Goal: Task Accomplishment & Management: Complete application form

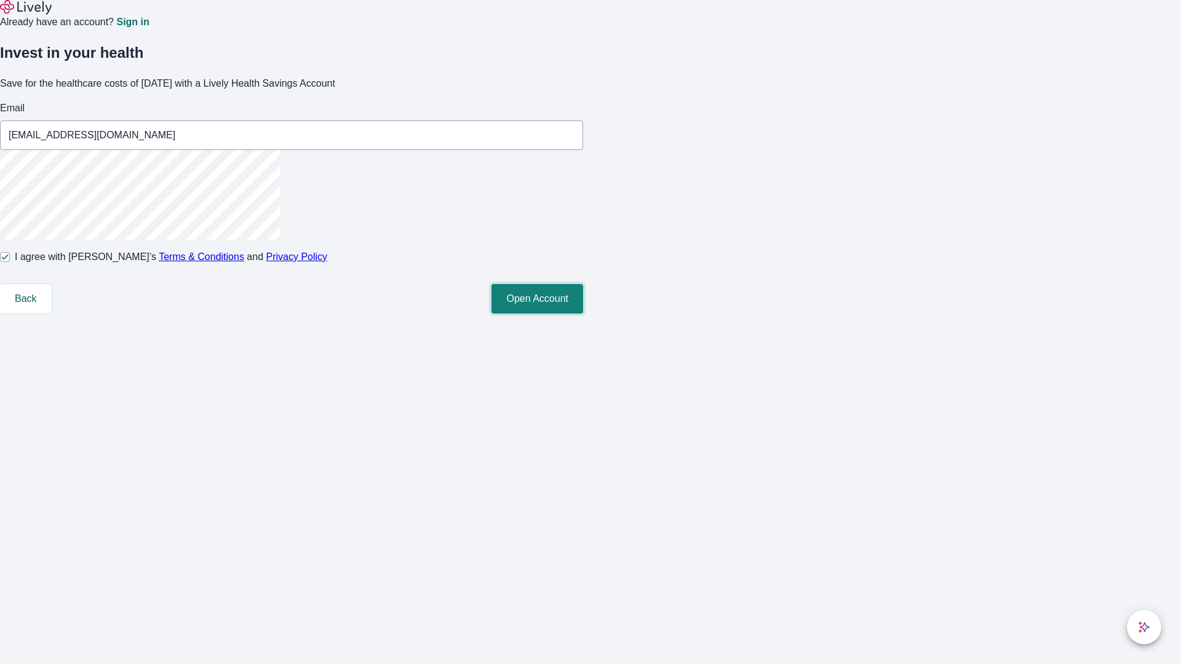
click at [583, 314] on button "Open Account" at bounding box center [537, 299] width 92 height 30
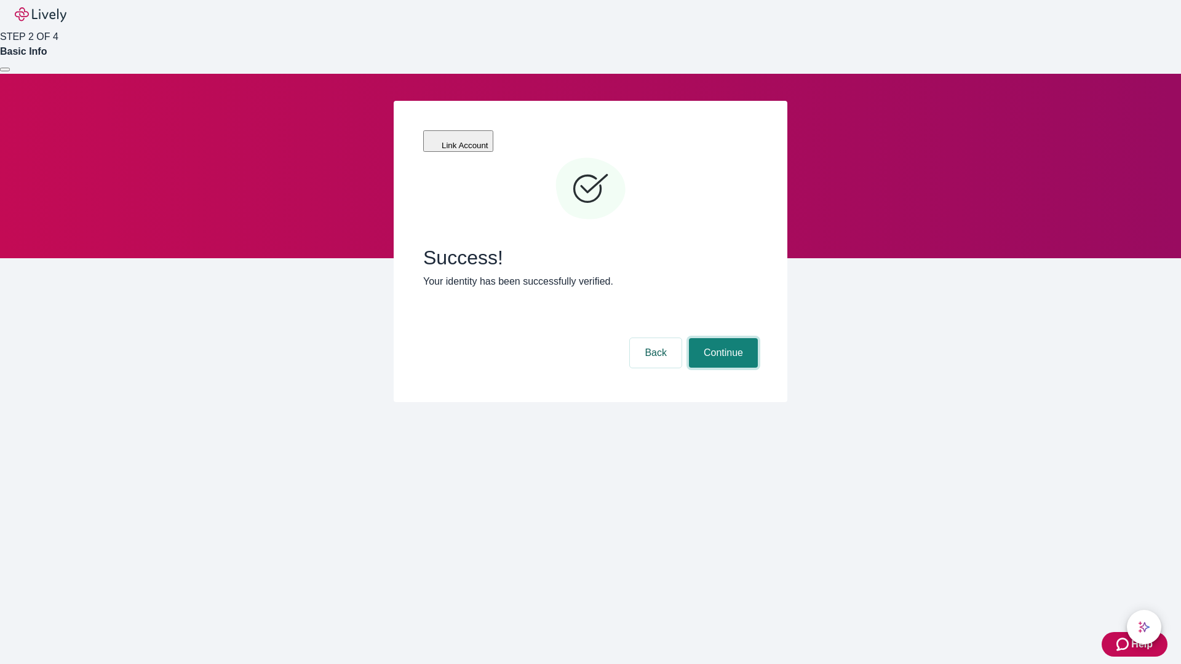
click at [721, 338] on button "Continue" at bounding box center [723, 353] width 69 height 30
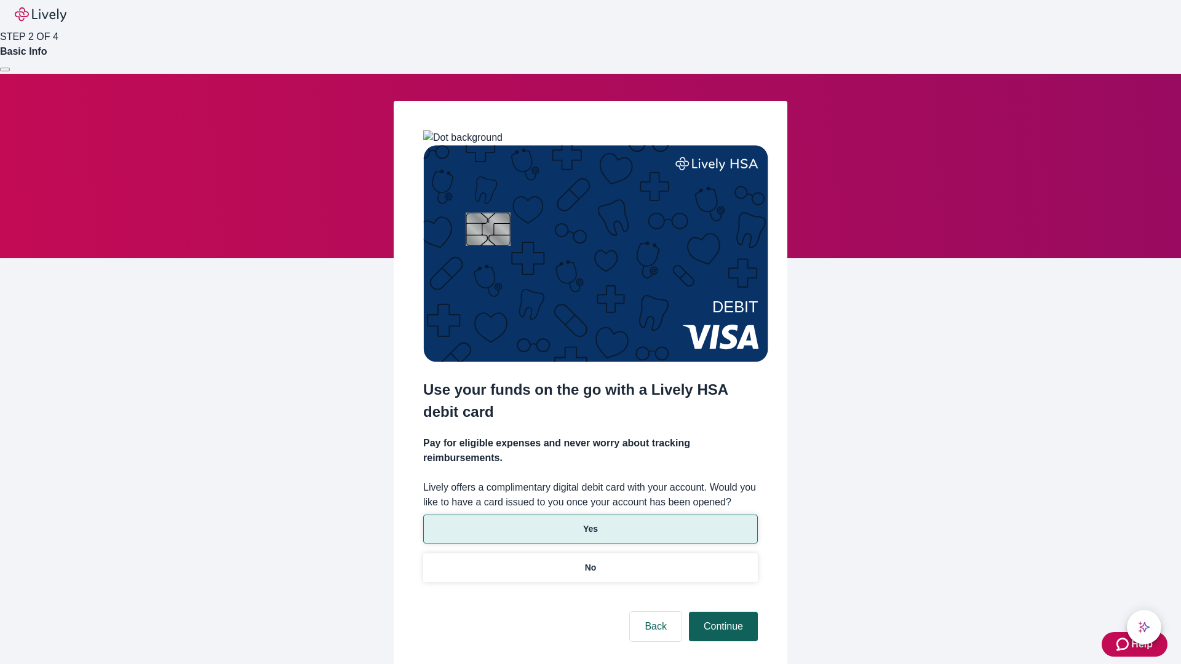
click at [590, 523] on p "Yes" at bounding box center [590, 529] width 15 height 13
click at [721, 612] on button "Continue" at bounding box center [723, 627] width 69 height 30
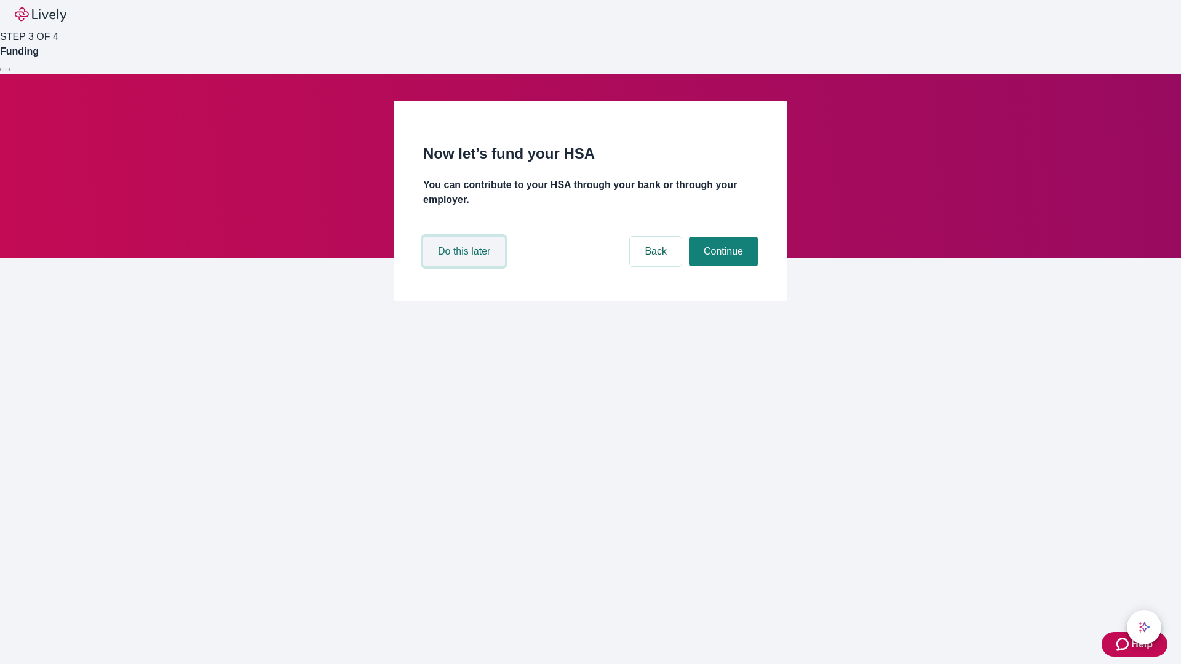
click at [466, 266] on button "Do this later" at bounding box center [464, 252] width 82 height 30
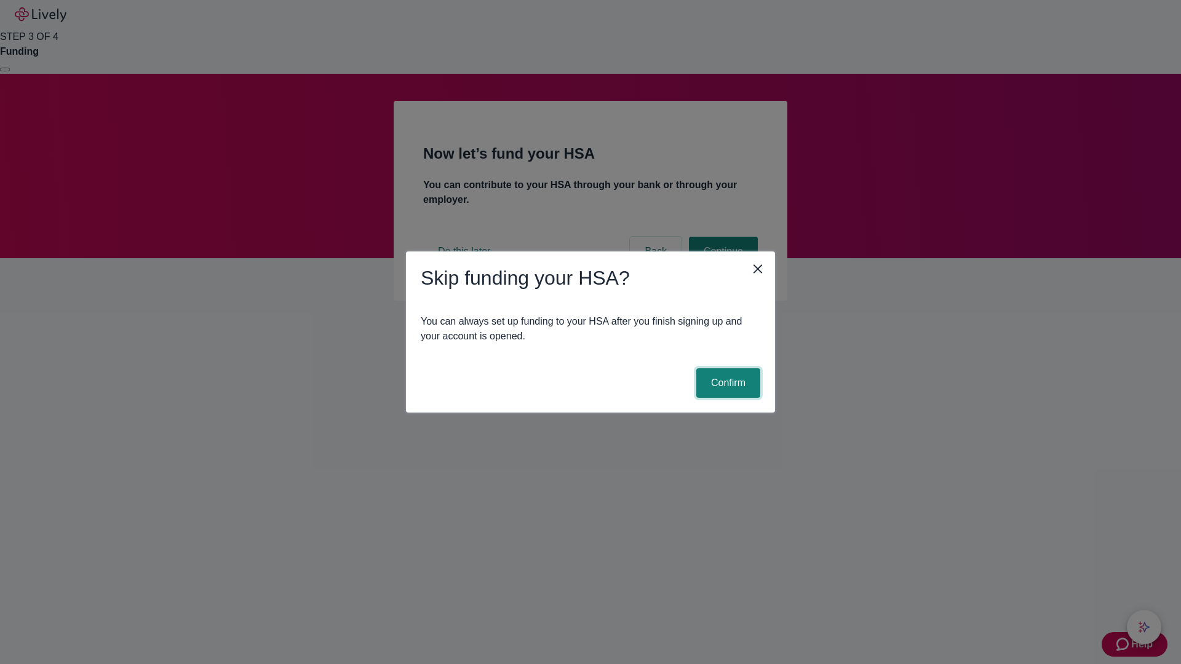
click at [726, 383] on button "Confirm" at bounding box center [728, 383] width 64 height 30
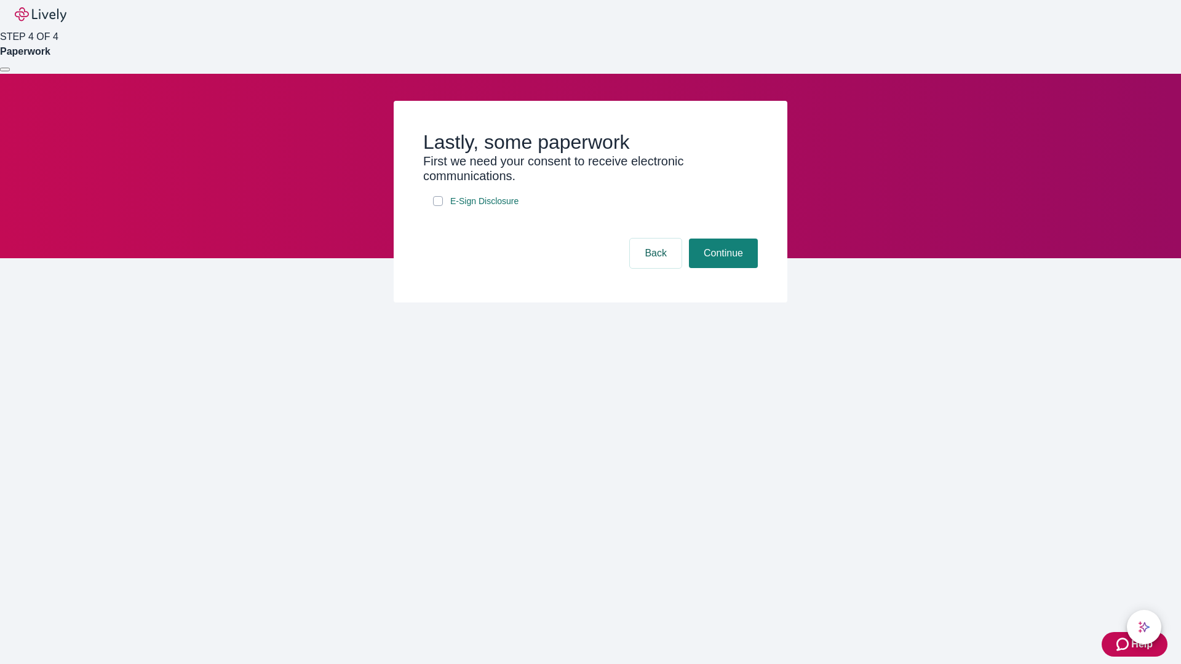
click at [438, 206] on input "E-Sign Disclosure" at bounding box center [438, 201] width 10 height 10
checkbox input "true"
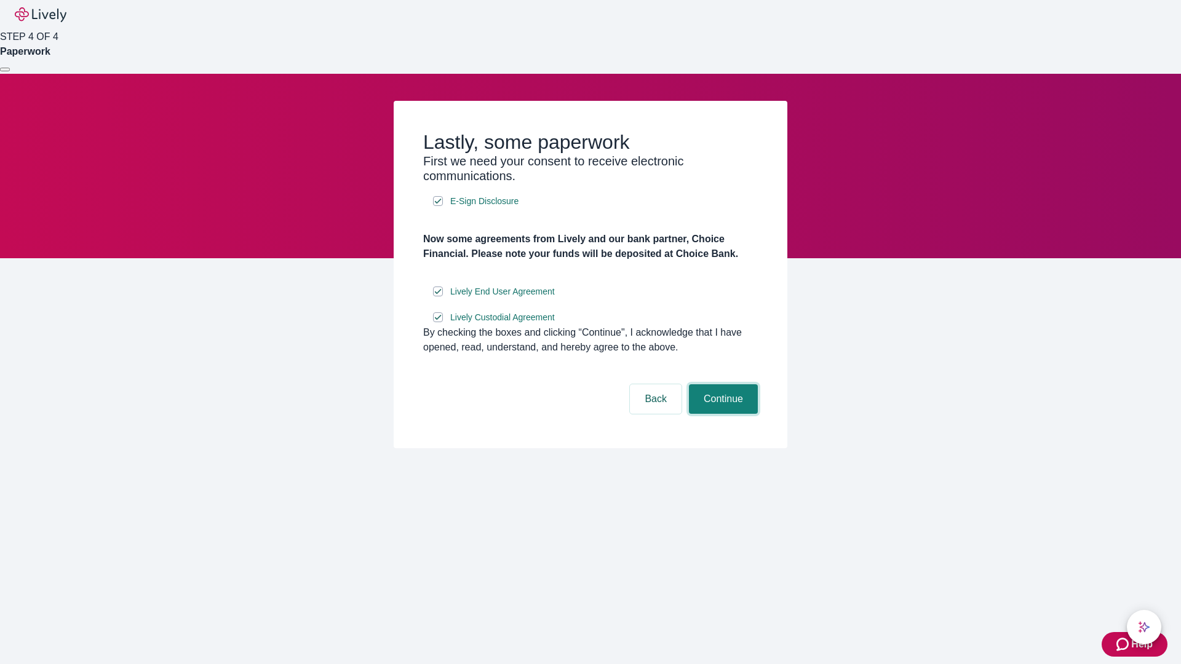
click at [721, 414] on button "Continue" at bounding box center [723, 399] width 69 height 30
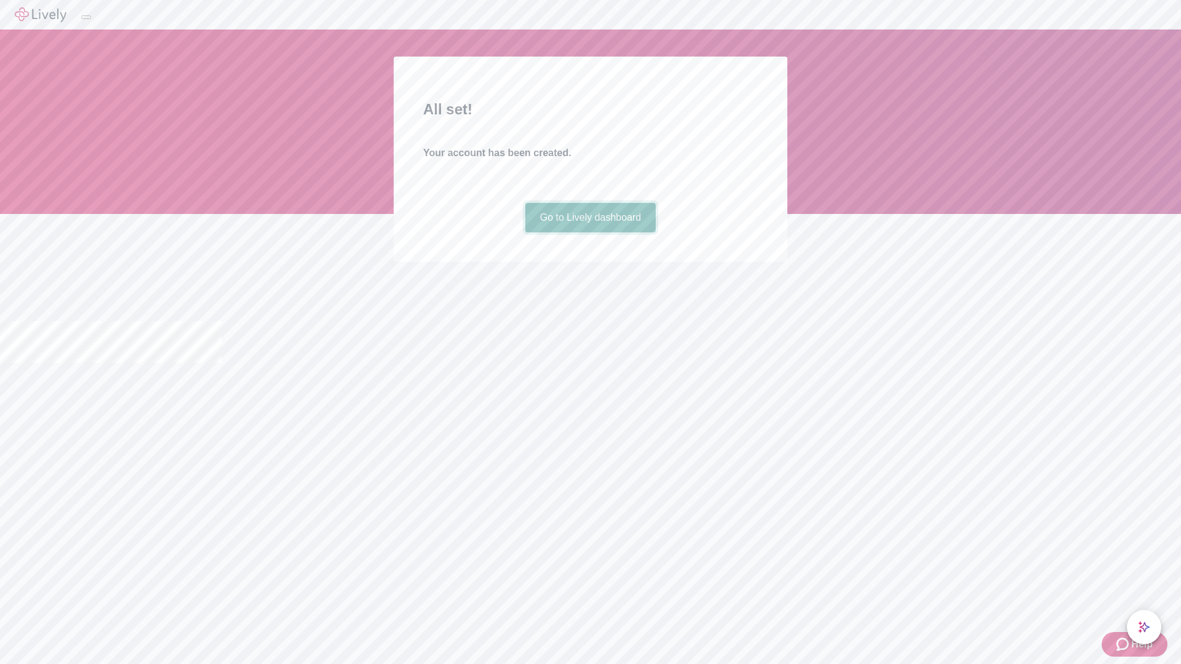
click at [590, 232] on link "Go to Lively dashboard" at bounding box center [590, 218] width 131 height 30
